Goal: Task Accomplishment & Management: Use online tool/utility

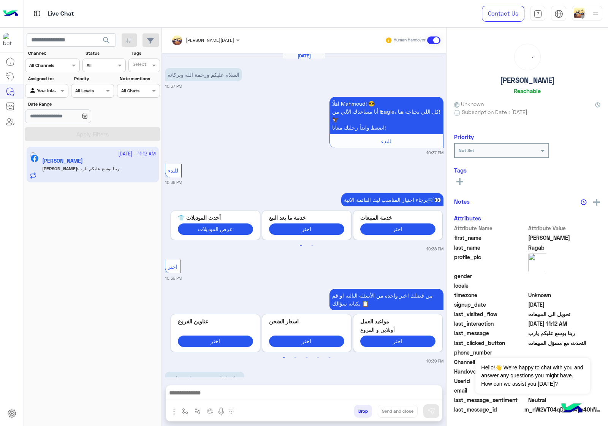
scroll to position [967, 0]
